Goal: Task Accomplishment & Management: Complete application form

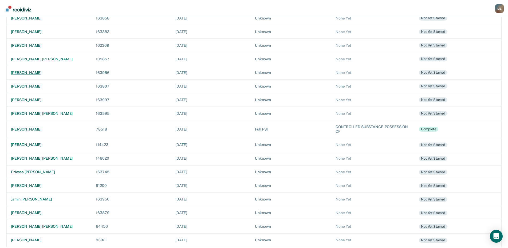
scroll to position [65, 0]
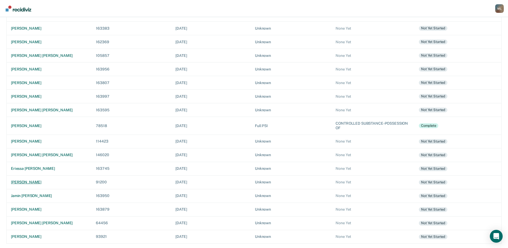
click at [30, 183] on div "[PERSON_NAME]" at bounding box center [49, 182] width 76 height 5
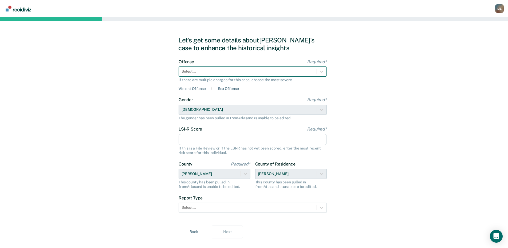
click at [243, 74] on div at bounding box center [248, 72] width 132 height 6
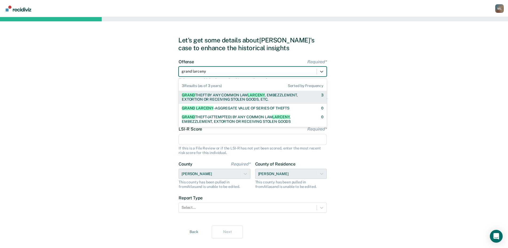
type input "grand larceny"
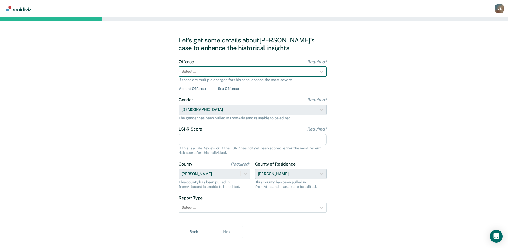
click at [211, 70] on div at bounding box center [248, 72] width 132 height 6
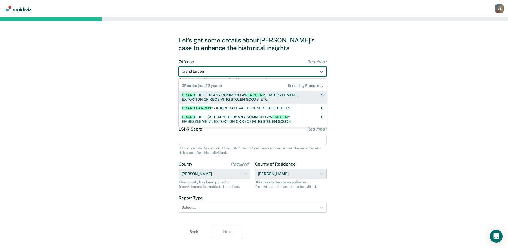
type input "grand larceny"
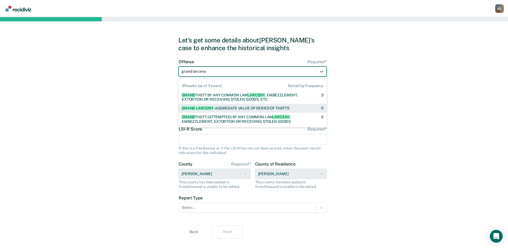
click at [240, 108] on div "GRAND LARCENY - AGGREGATE VALUE OF SERIES OF THEFTS" at bounding box center [236, 108] width 108 height 5
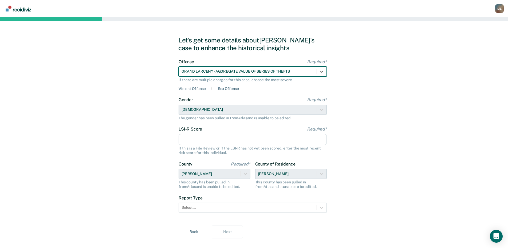
click at [215, 109] on div "Gender Required* [DEMOGRAPHIC_DATA] The gender has been pulled in from Atlas an…" at bounding box center [253, 108] width 148 height 23
click at [205, 136] on input "LSI-R Score Required*" at bounding box center [253, 139] width 148 height 11
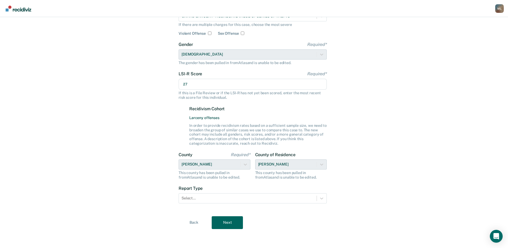
scroll to position [56, 0]
type input "27"
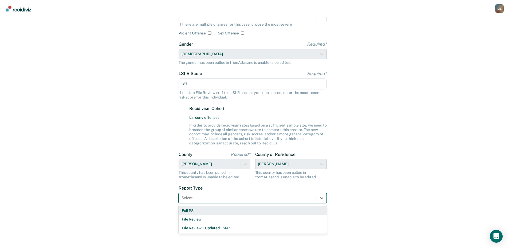
click at [198, 198] on div at bounding box center [248, 198] width 132 height 6
click at [196, 210] on div "Full PSI" at bounding box center [253, 210] width 148 height 9
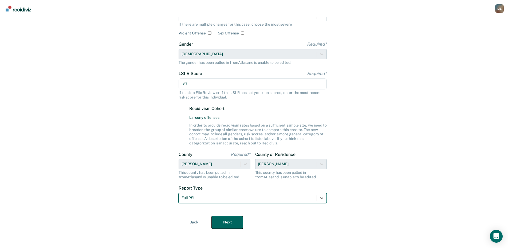
click at [231, 223] on button "Next" at bounding box center [227, 222] width 31 height 13
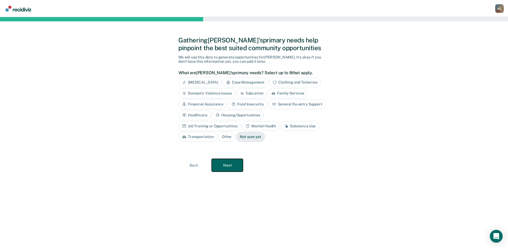
scroll to position [0, 0]
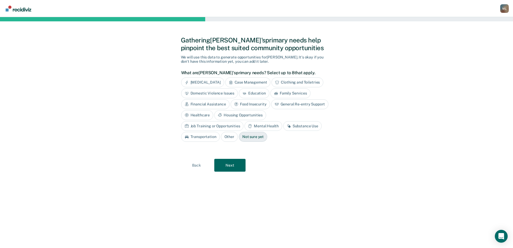
click at [195, 81] on div "[MEDICAL_DATA]" at bounding box center [202, 82] width 43 height 10
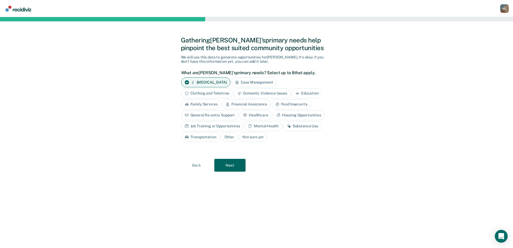
click at [262, 124] on div "Mental Health" at bounding box center [262, 126] width 37 height 10
click at [226, 164] on button "Next" at bounding box center [229, 165] width 31 height 13
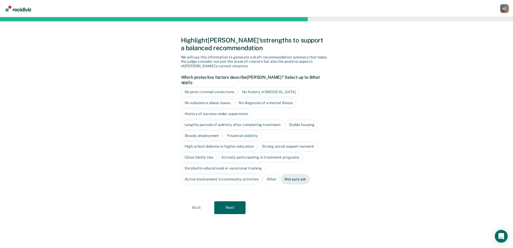
click at [219, 98] on div "No substance abuse issues" at bounding box center [207, 103] width 53 height 10
click at [215, 110] on div "History of success under supervision" at bounding box center [216, 114] width 70 height 10
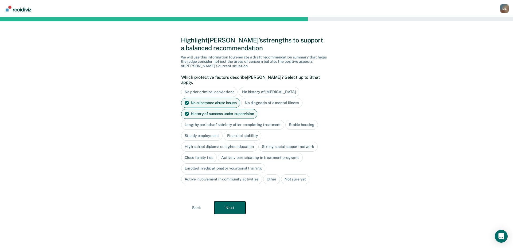
click at [229, 202] on button "Next" at bounding box center [229, 207] width 31 height 13
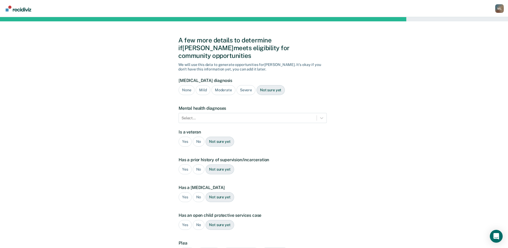
click at [191, 85] on div "None" at bounding box center [187, 90] width 16 height 10
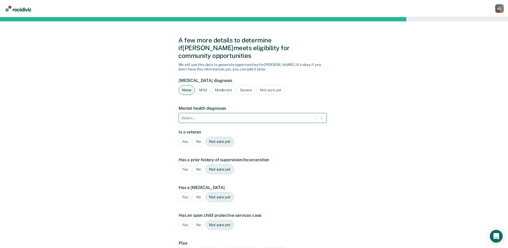
click at [210, 115] on div at bounding box center [248, 118] width 132 height 6
click at [402, 121] on div "A few more details to determine if [PERSON_NAME] meets eligibility for communit…" at bounding box center [254, 162] width 508 height 290
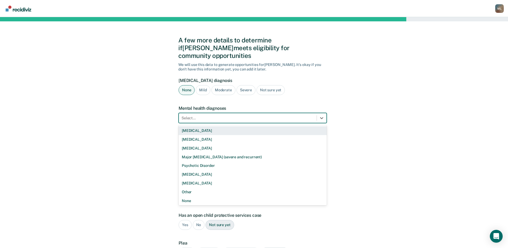
click at [225, 115] on div at bounding box center [248, 118] width 132 height 6
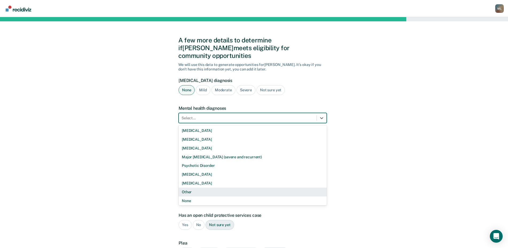
click at [190, 188] on div "Other" at bounding box center [253, 192] width 148 height 9
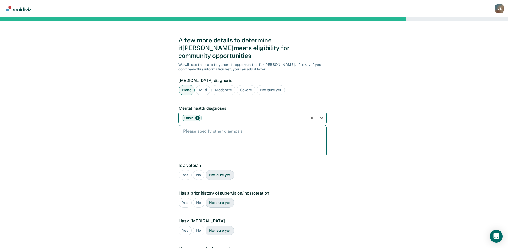
click at [194, 129] on textarea at bounding box center [253, 140] width 148 height 31
click at [196, 116] on icon "Remove Other" at bounding box center [198, 118] width 4 height 4
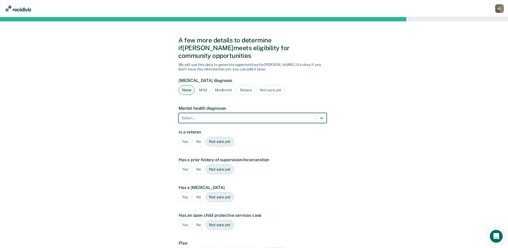
click at [266, 115] on div at bounding box center [248, 118] width 132 height 6
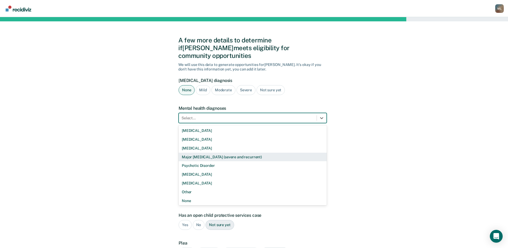
click at [206, 153] on div "Major [MEDICAL_DATA] (severe and recurrent)" at bounding box center [253, 157] width 148 height 9
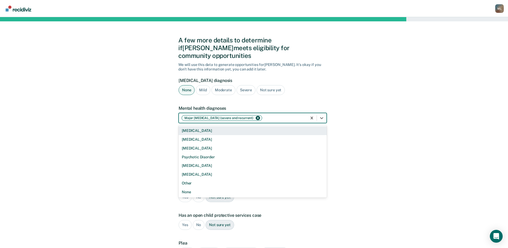
click at [288, 115] on div at bounding box center [283, 118] width 41 height 6
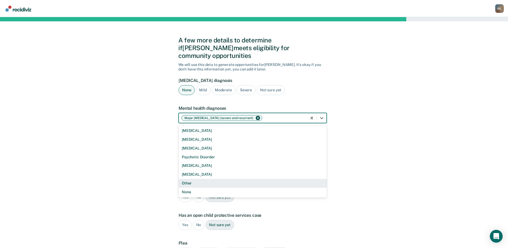
click at [206, 179] on div "Other" at bounding box center [253, 183] width 148 height 9
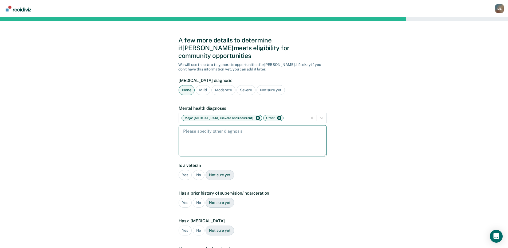
click at [296, 127] on textarea at bounding box center [253, 140] width 148 height 31
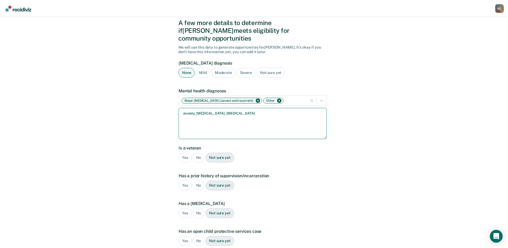
scroll to position [27, 0]
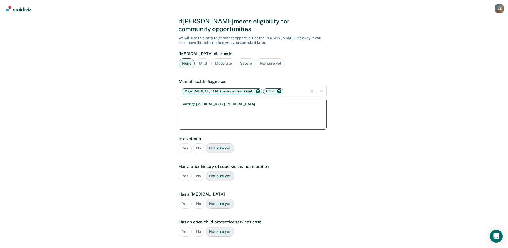
type textarea "anxiety, [MEDICAL_DATA], [MEDICAL_DATA]"
click at [195, 143] on div "No" at bounding box center [199, 148] width 12 height 10
click at [180, 171] on div "Yes" at bounding box center [185, 176] width 13 height 10
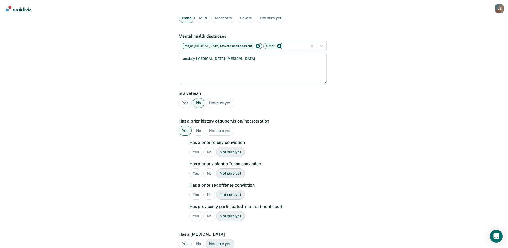
scroll to position [80, 0]
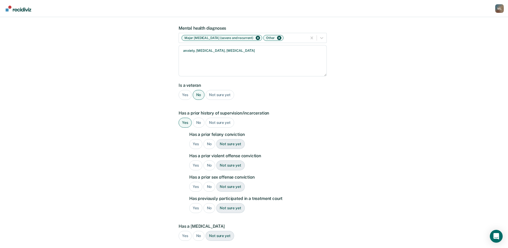
click at [226, 139] on div "Not sure yet" at bounding box center [230, 144] width 28 height 10
click at [195, 160] on div "Yes" at bounding box center [195, 165] width 13 height 10
click at [207, 182] on div "No" at bounding box center [209, 187] width 12 height 10
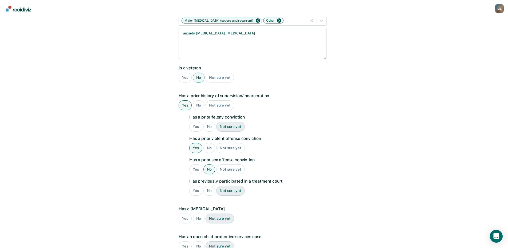
scroll to position [107, 0]
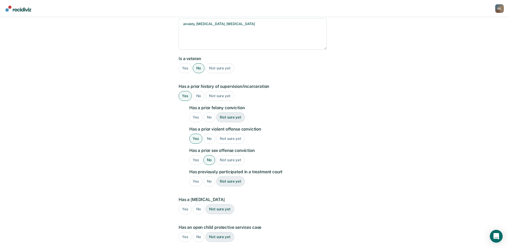
click at [210, 176] on div "No" at bounding box center [209, 181] width 12 height 10
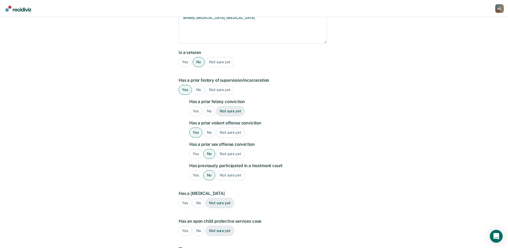
scroll to position [133, 0]
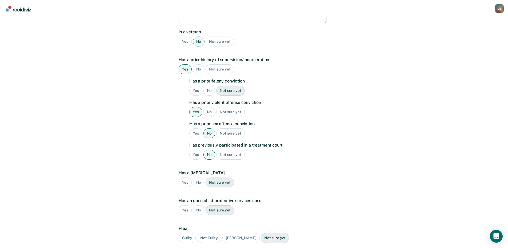
click at [199, 178] on div "No" at bounding box center [199, 183] width 12 height 10
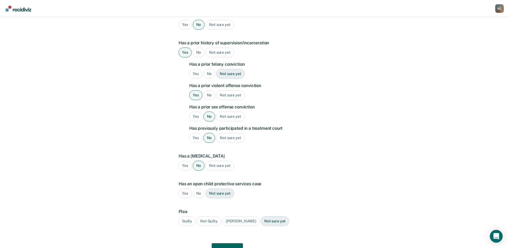
scroll to position [170, 0]
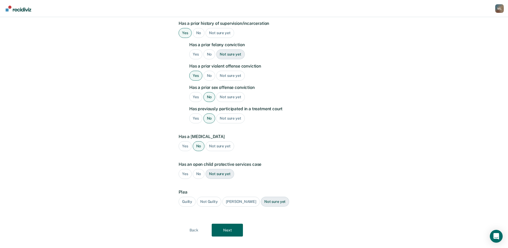
click at [196, 169] on div "No" at bounding box center [199, 174] width 12 height 10
click at [183, 197] on div "Guilty" at bounding box center [187, 202] width 17 height 10
click at [228, 224] on button "Next" at bounding box center [227, 230] width 31 height 13
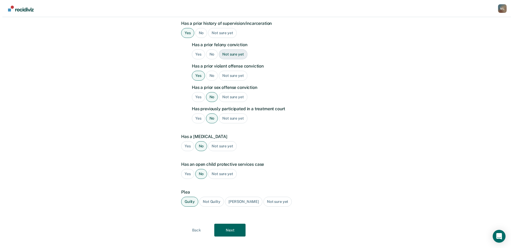
scroll to position [0, 0]
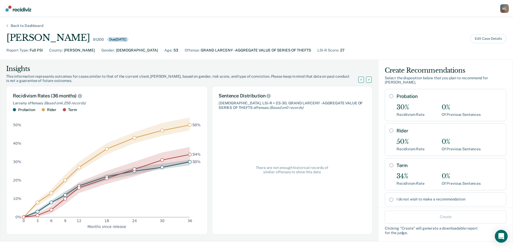
click at [389, 129] on input "Rider" at bounding box center [391, 130] width 4 height 4
radio input "true"
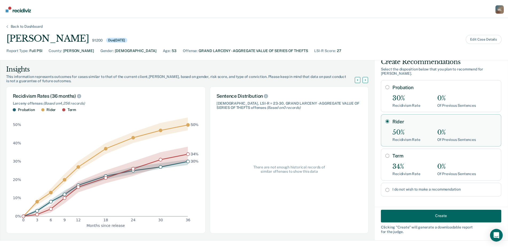
scroll to position [12, 0]
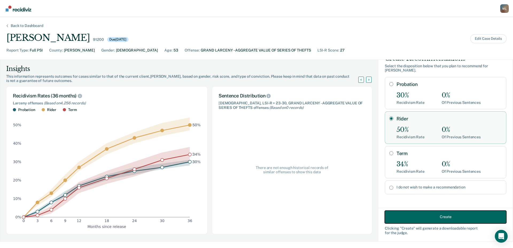
click at [427, 218] on button "Create" at bounding box center [444, 216] width 121 height 13
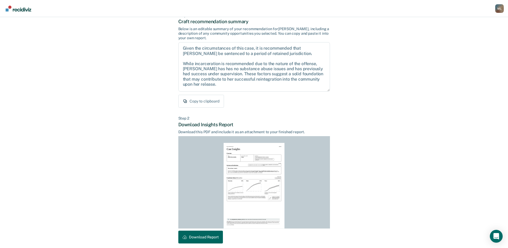
scroll to position [56, 0]
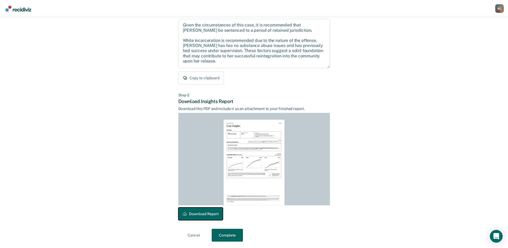
click at [210, 213] on button "Download Report" at bounding box center [200, 213] width 45 height 13
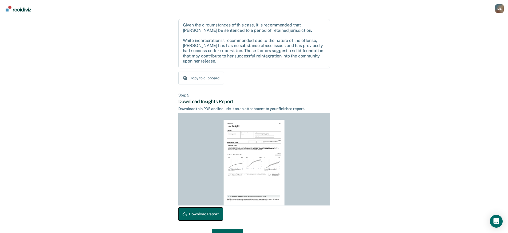
scroll to position [72, 0]
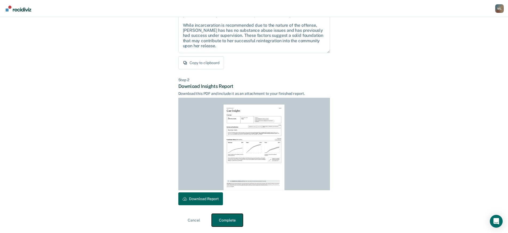
click at [229, 216] on button "Complete" at bounding box center [227, 220] width 31 height 13
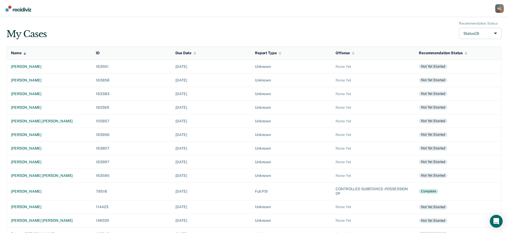
drag, startPoint x: 501, startPoint y: 11, endPoint x: 501, endPoint y: 14, distance: 2.7
click at [501, 11] on div "M L" at bounding box center [499, 8] width 9 height 9
click at [471, 39] on link "Log Out" at bounding box center [477, 38] width 45 height 4
